Goal: Task Accomplishment & Management: Manage account settings

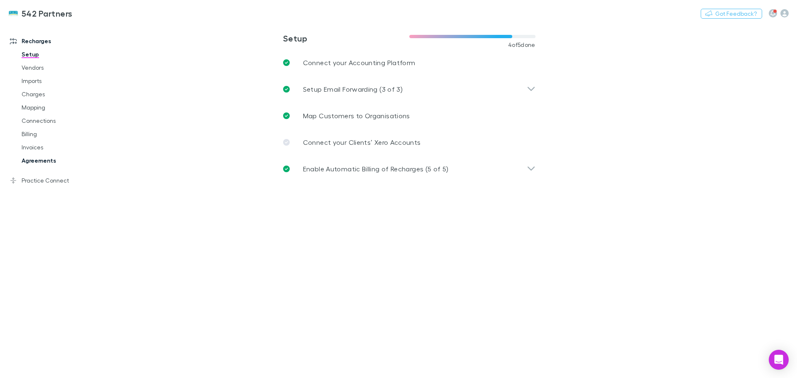
click at [62, 163] on link "Agreements" at bounding box center [62, 160] width 99 height 13
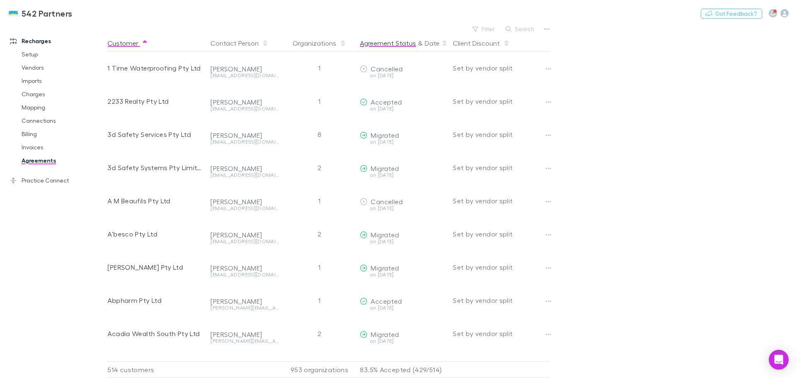
click at [389, 43] on button "Agreement Status" at bounding box center [388, 43] width 56 height 17
click at [392, 43] on button "Agreement Status" at bounding box center [388, 43] width 56 height 17
click at [490, 26] on button "Filter" at bounding box center [484, 29] width 32 height 10
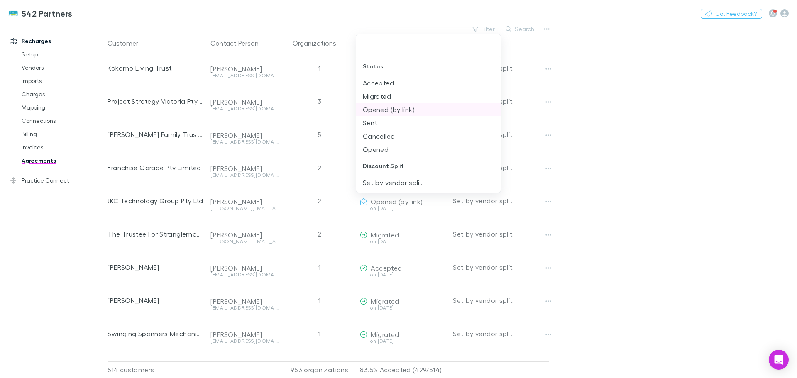
click at [379, 123] on li "Sent" at bounding box center [428, 122] width 145 height 13
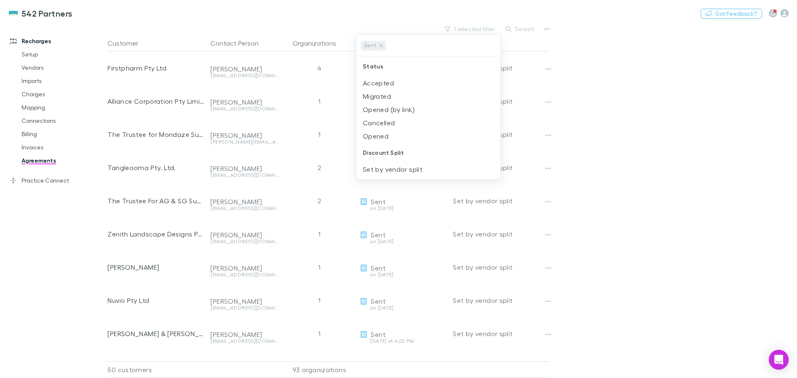
click at [722, 132] on div at bounding box center [398, 189] width 797 height 378
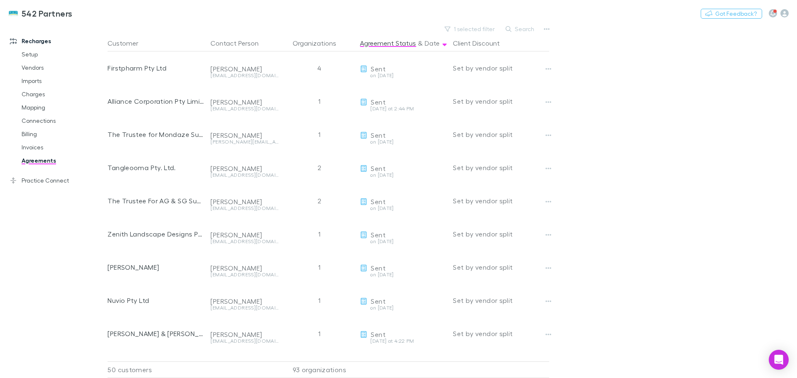
click at [522, 29] on button "Search" at bounding box center [521, 29] width 38 height 10
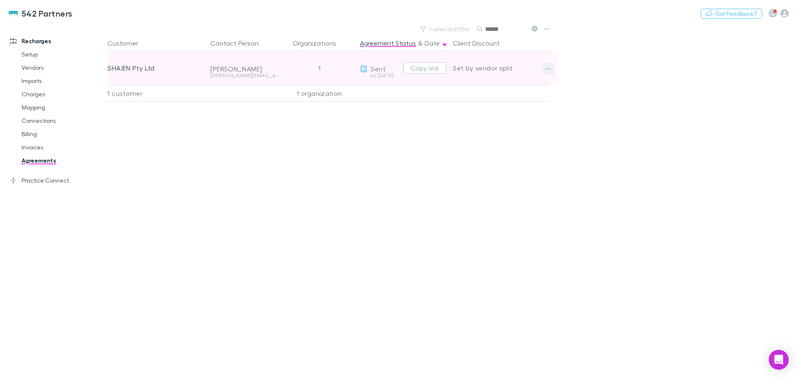
type input "******"
click at [546, 68] on icon "button" at bounding box center [549, 69] width 6 height 7
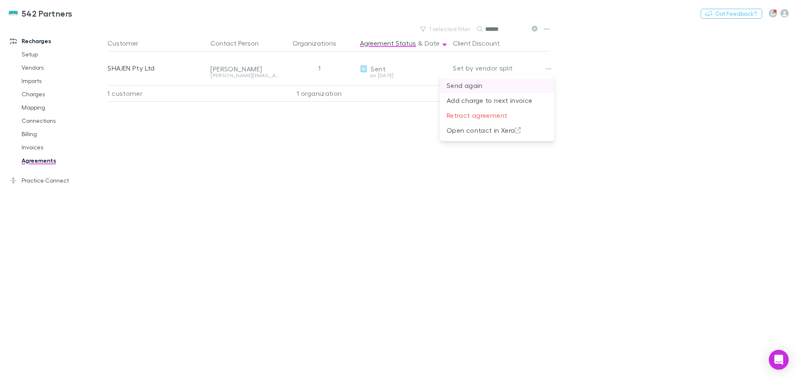
click at [463, 86] on p "Send again" at bounding box center [497, 86] width 101 height 10
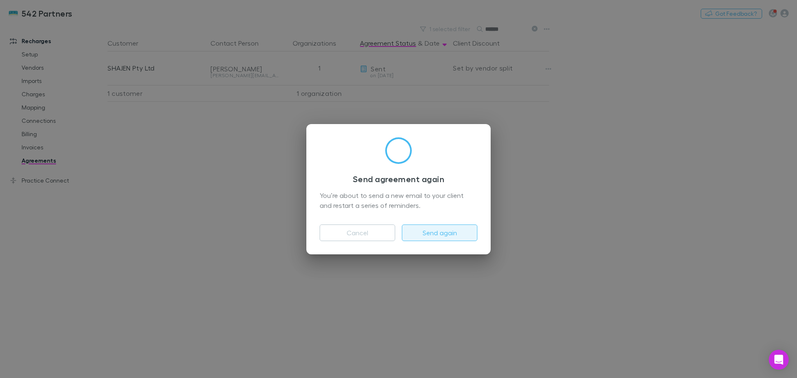
click at [463, 235] on button "Send again" at bounding box center [440, 233] width 76 height 17
